Goal: Use online tool/utility: Utilize a website feature to perform a specific function

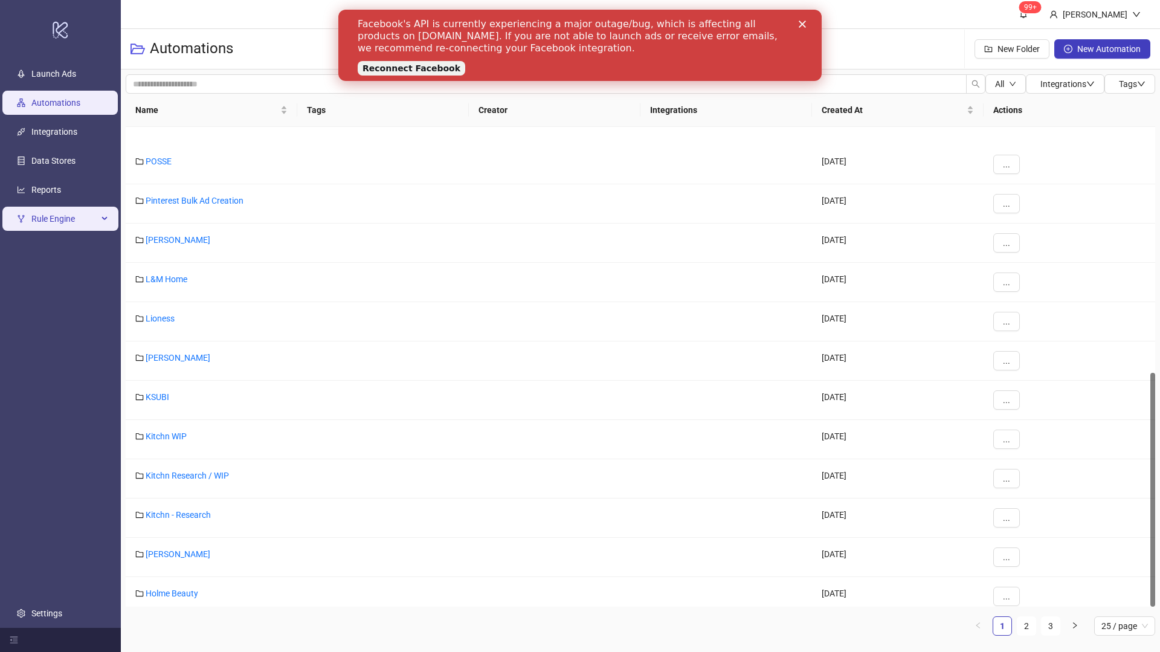
scroll to position [502, 0]
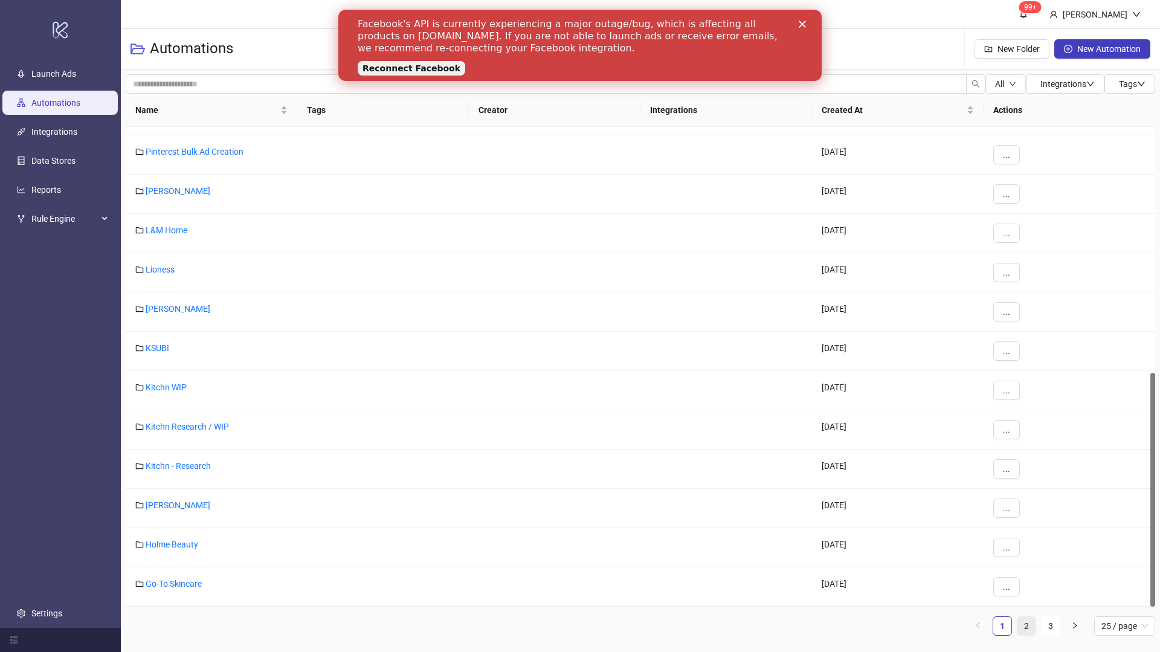
click at [1030, 620] on link "2" at bounding box center [1026, 626] width 18 height 18
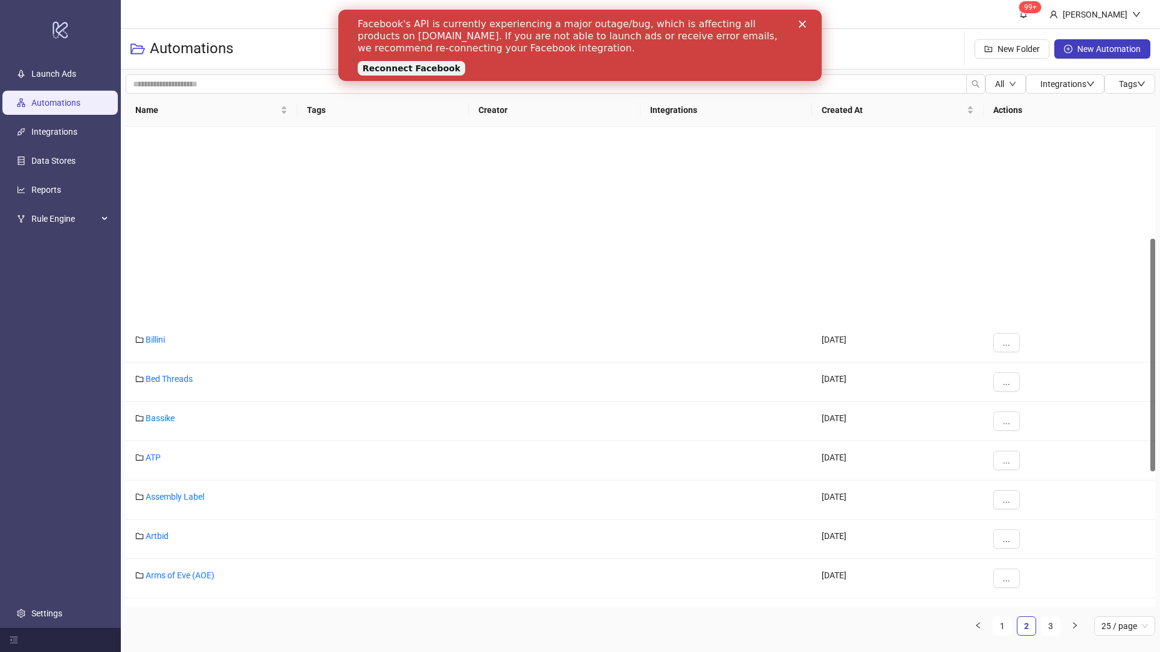
scroll to position [509, 0]
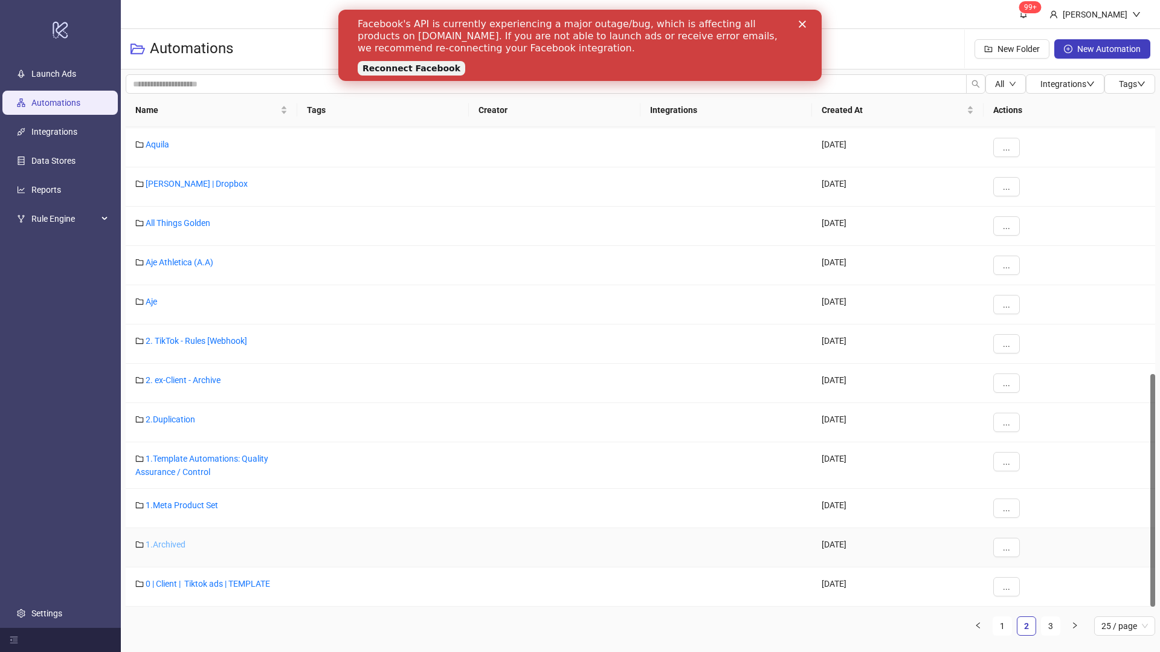
click at [165, 542] on link "1.Archived" at bounding box center [166, 544] width 40 height 10
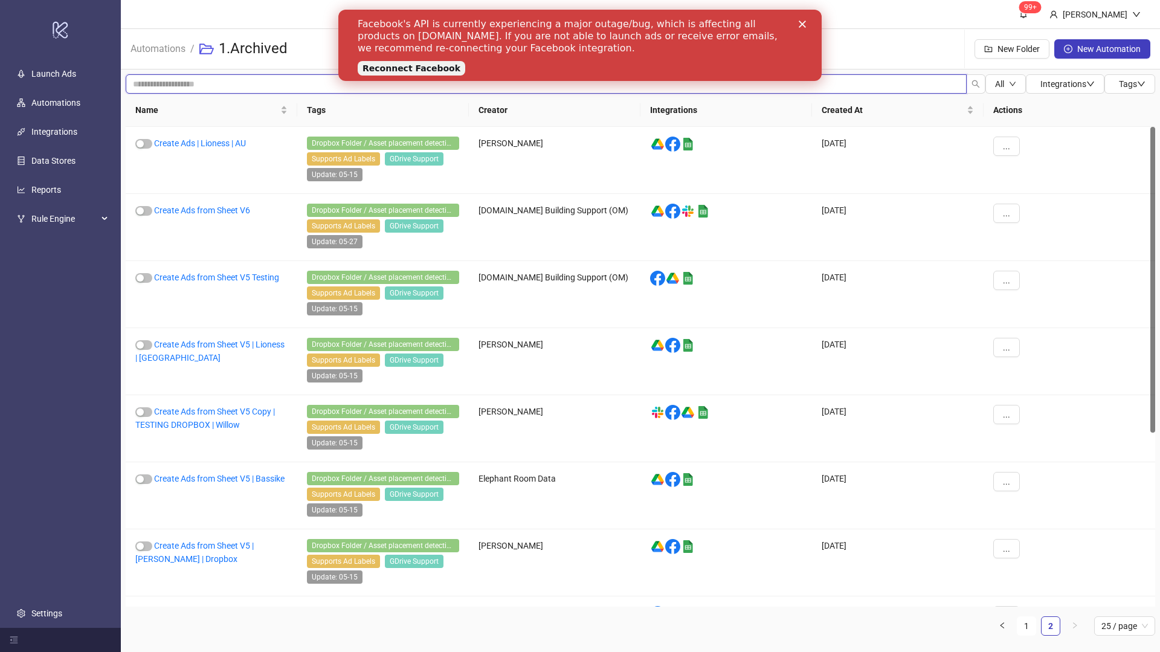
click at [214, 86] on input "search" at bounding box center [546, 83] width 841 height 19
click at [152, 47] on link "Automations" at bounding box center [158, 47] width 60 height 13
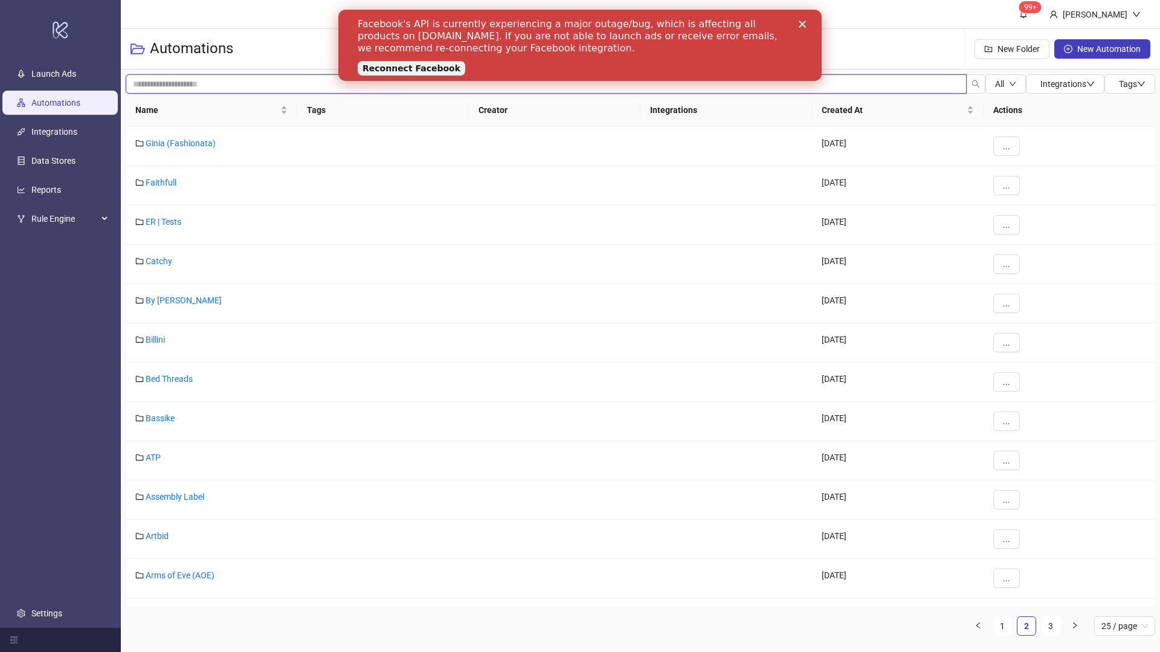
click at [181, 89] on input "search" at bounding box center [546, 83] width 841 height 19
type input "***"
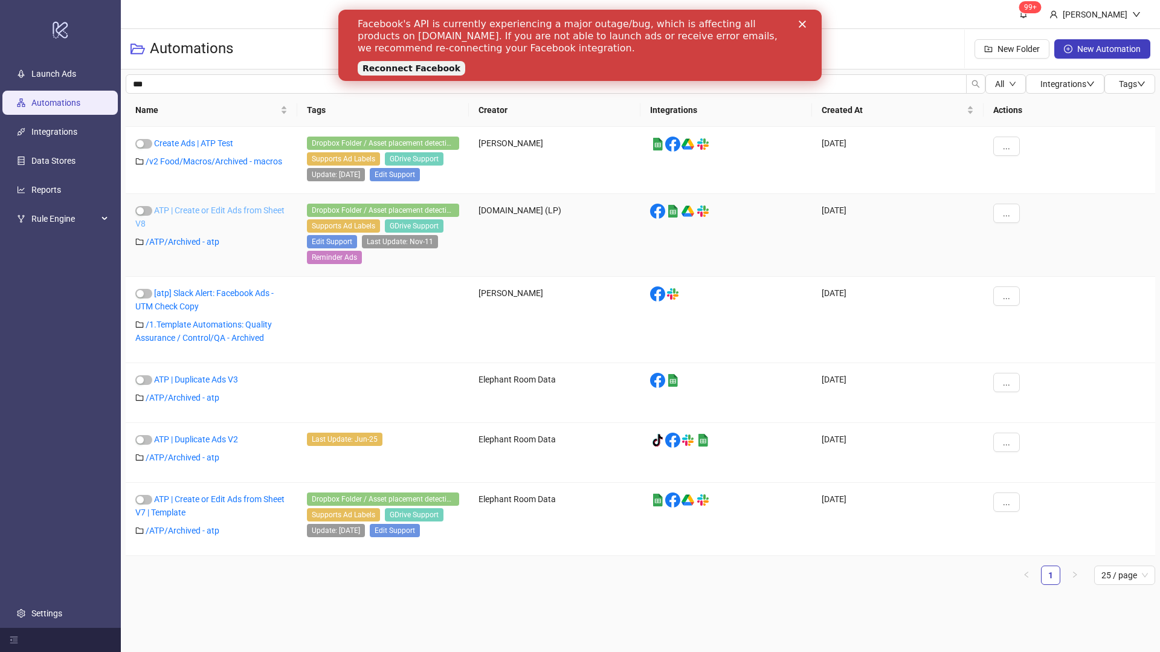
click at [193, 209] on link "ATP | Create or Edit Ads from Sheet V8" at bounding box center [209, 216] width 149 height 23
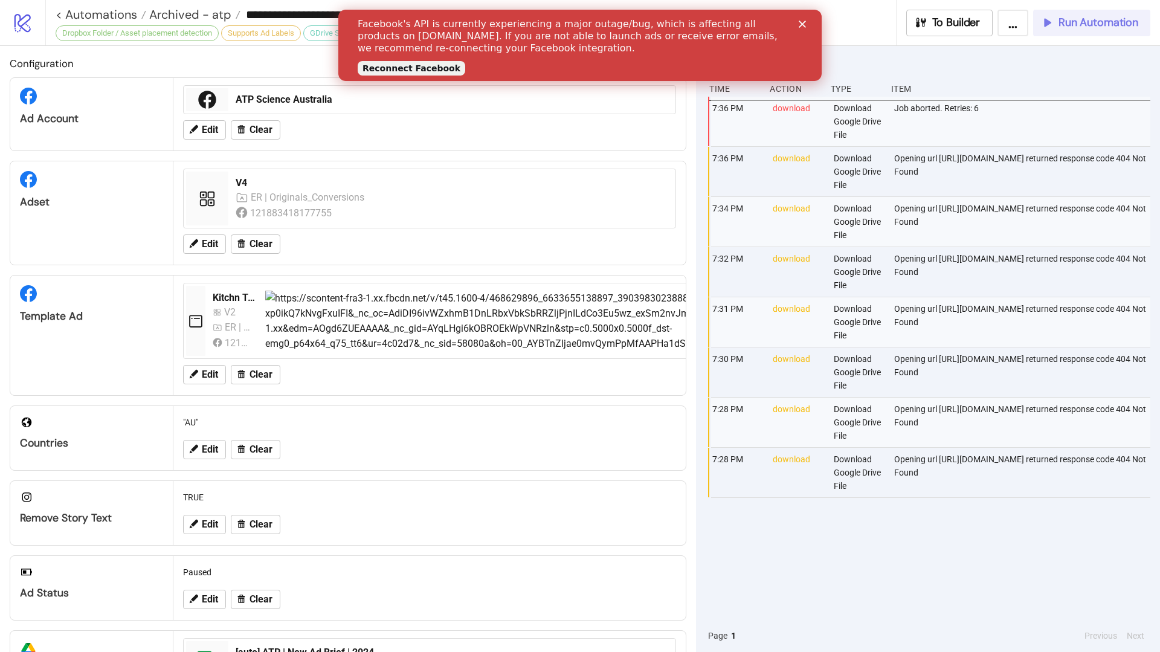
click at [1083, 18] on span "Run Automation" at bounding box center [1098, 23] width 80 height 14
